Goal: Task Accomplishment & Management: Manage account settings

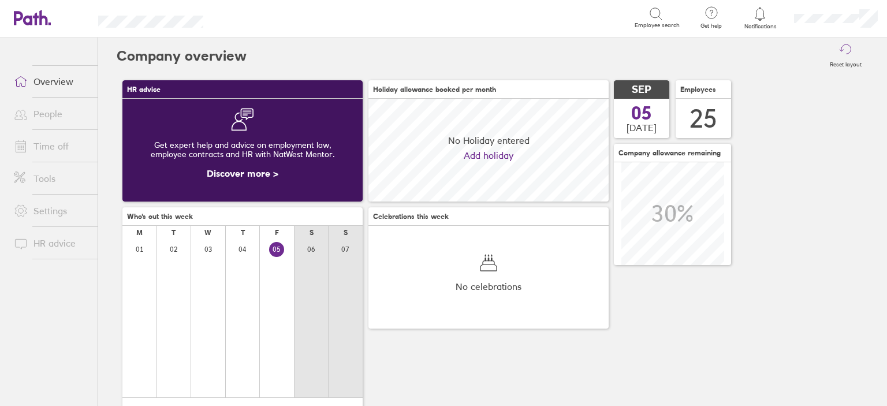
scroll to position [102, 240]
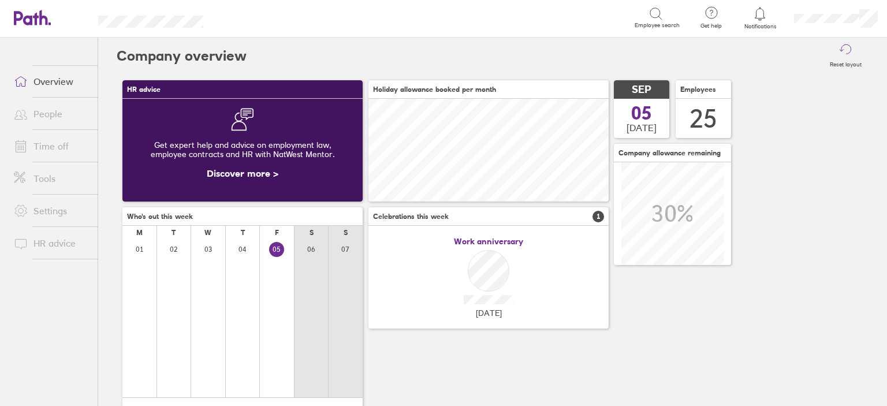
click at [57, 149] on link "Time off" at bounding box center [51, 145] width 93 height 23
